Goal: Task Accomplishment & Management: Manage account settings

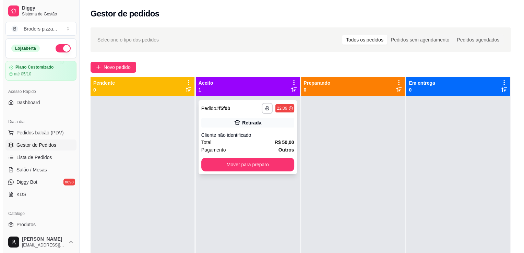
scroll to position [54, 0]
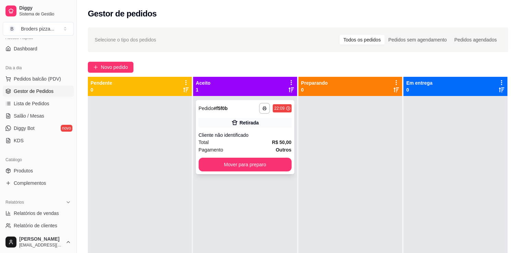
click at [234, 132] on div "Cliente não identificado" at bounding box center [244, 135] width 93 height 7
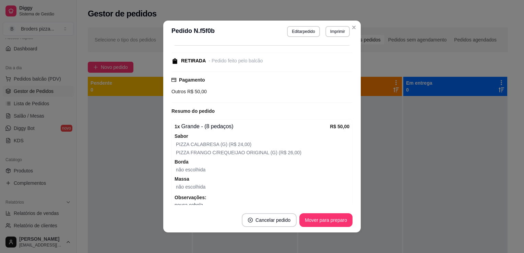
scroll to position [95, 0]
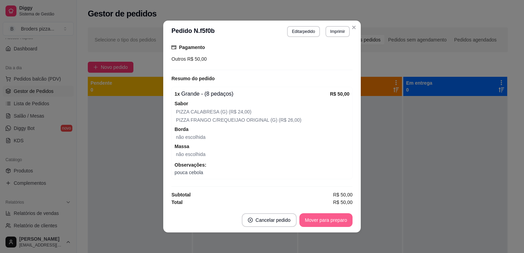
click at [329, 226] on button "Mover para preparo" at bounding box center [325, 220] width 53 height 14
click at [329, 226] on div "Mover para preparo" at bounding box center [321, 220] width 63 height 14
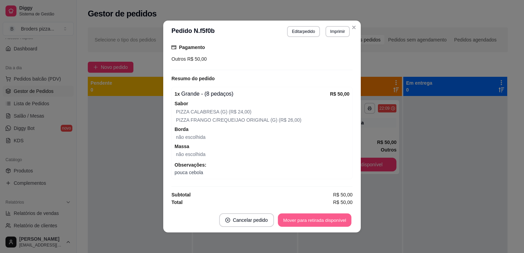
click at [329, 221] on button "Mover para retirada disponível" at bounding box center [314, 220] width 73 height 13
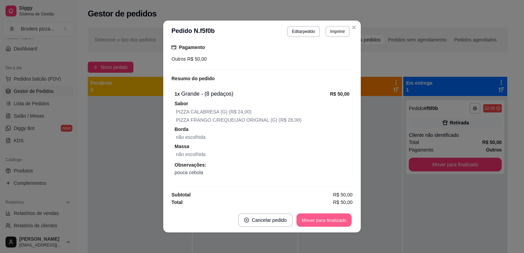
click at [329, 221] on button "Mover para finalizado" at bounding box center [323, 220] width 55 height 13
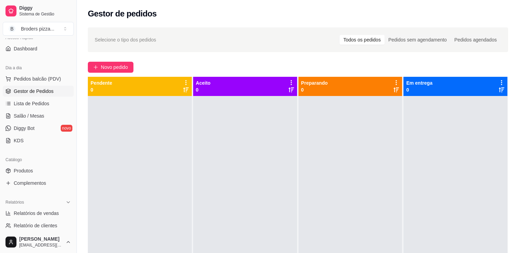
scroll to position [0, 0]
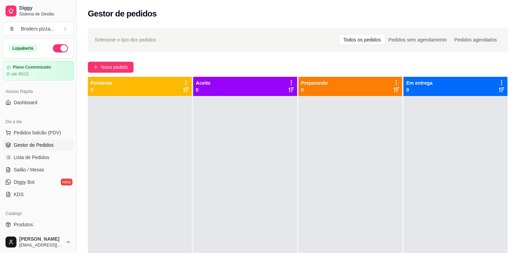
click at [55, 45] on button "button" at bounding box center [60, 48] width 15 height 8
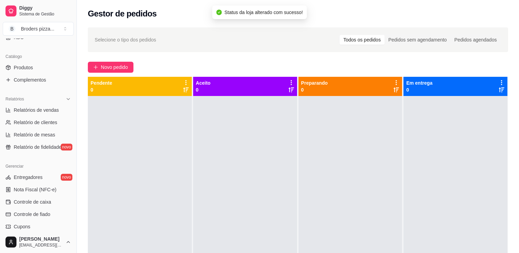
scroll to position [160, 0]
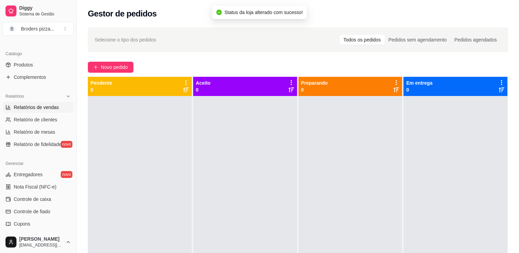
click at [44, 104] on span "Relatórios de vendas" at bounding box center [36, 107] width 45 height 7
select select "ALL"
select select "0"
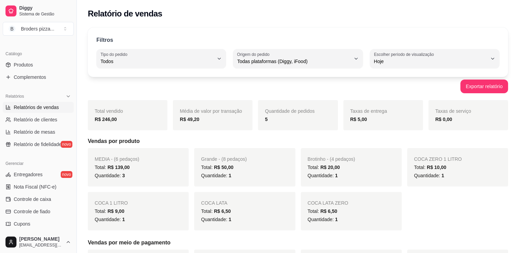
click at [44, 104] on span "Relatórios de vendas" at bounding box center [36, 107] width 45 height 7
